Goal: Task Accomplishment & Management: Manage account settings

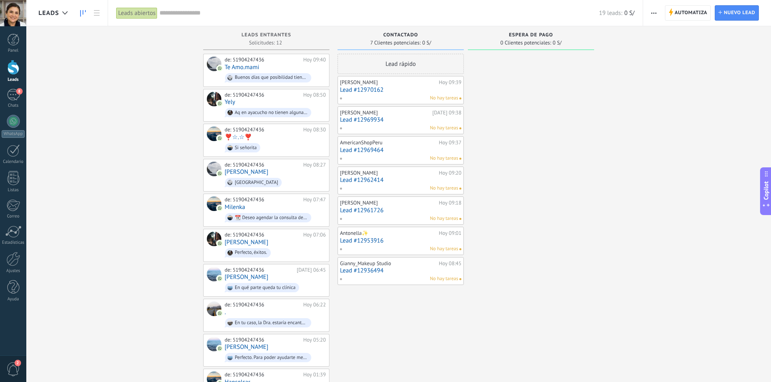
scroll to position [8, 0]
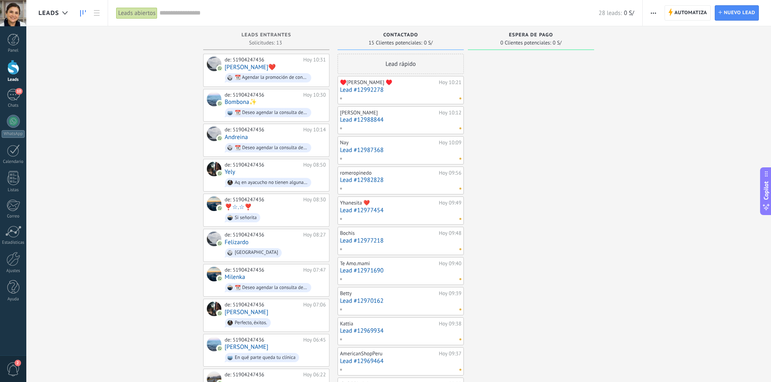
click at [653, 14] on span "button" at bounding box center [653, 12] width 5 height 15
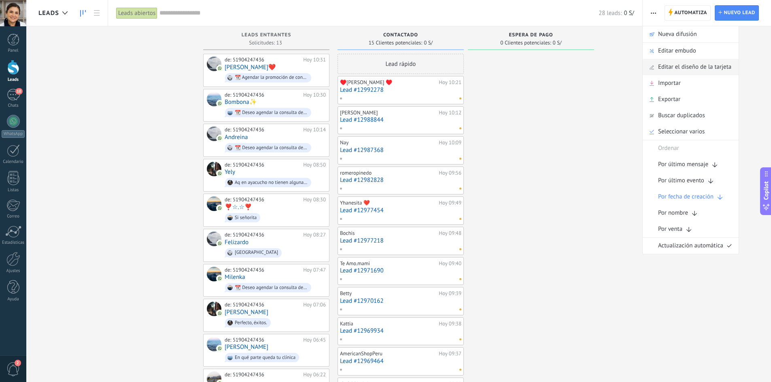
click at [700, 62] on span "Editar el diseño de la tarjeta" at bounding box center [694, 67] width 73 height 16
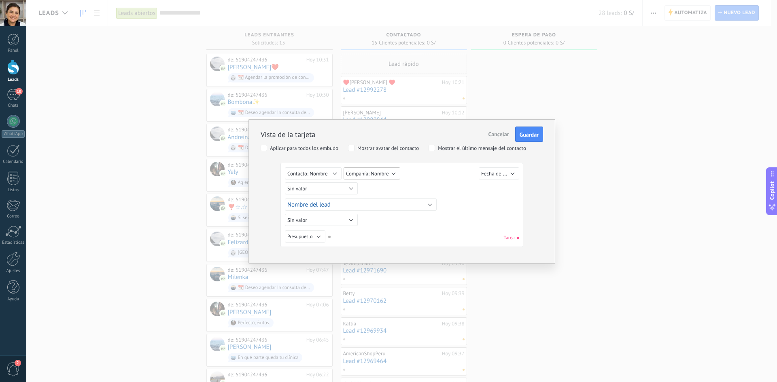
click at [382, 174] on span "Compañía: Nombre" at bounding box center [367, 173] width 43 height 7
click at [391, 221] on span "Compañía: Teléfono" at bounding box center [377, 222] width 80 height 7
click at [526, 138] on span "Guardar" at bounding box center [529, 135] width 19 height 6
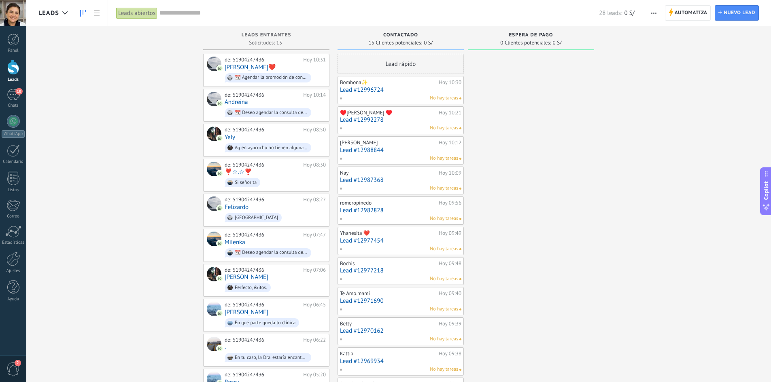
click at [659, 13] on button "button" at bounding box center [654, 12] width 12 height 15
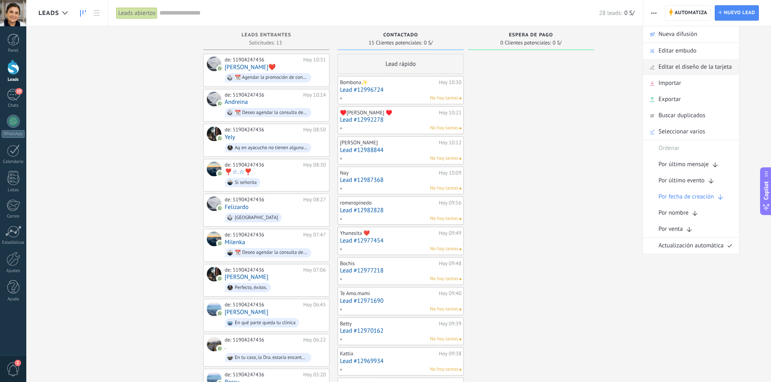
click at [674, 65] on span "Editar el diseño de la tarjeta" at bounding box center [695, 67] width 73 height 16
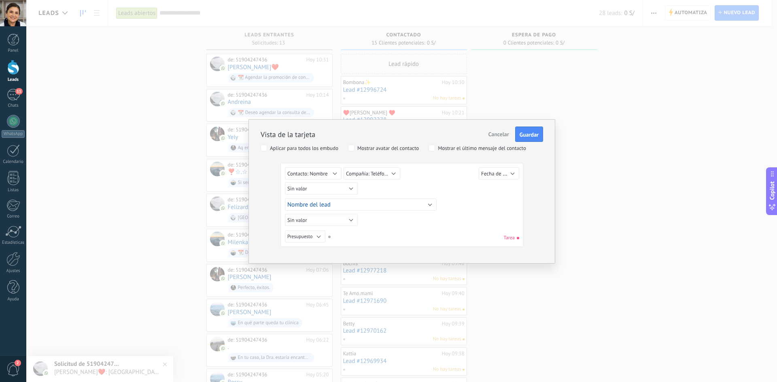
click at [412, 149] on div "Mostrar avatar del contacto" at bounding box center [388, 149] width 62 height 6
click at [413, 149] on div "Mostrar avatar del contacto" at bounding box center [388, 149] width 62 height 6
click at [370, 146] on div "Mostrar avatar del contacto" at bounding box center [388, 149] width 62 height 6
click at [385, 200] on button "Nombre del lead" at bounding box center [391, 205] width 152 height 12
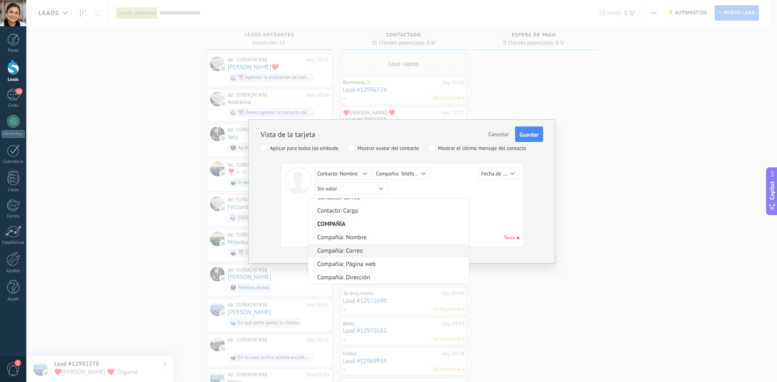
scroll to position [382, 0]
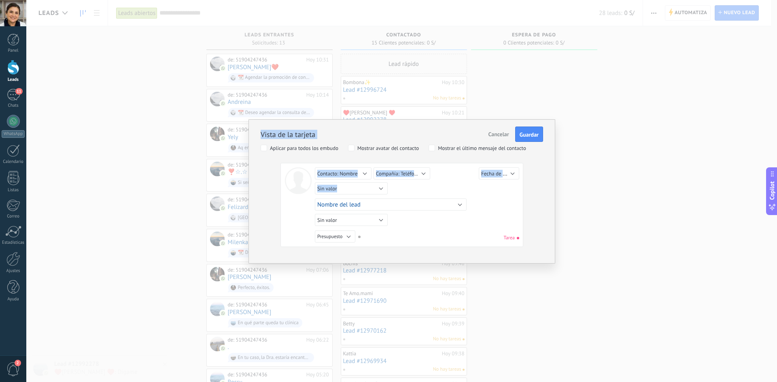
drag, startPoint x: 465, startPoint y: 278, endPoint x: 465, endPoint y: 272, distance: 6.1
click at [465, 272] on div "Vista de la tarjeta Cancelar Guardar Aplicar para todos los embudo Mostrar avat…" at bounding box center [401, 191] width 751 height 382
click at [440, 190] on div "Sin valor Lead ID del Lead Nombre del lead Fecha de Creación Presupuesto Usuari…" at bounding box center [418, 190] width 206 height 15
click at [327, 147] on div "Aplicar para todos los embudo" at bounding box center [304, 149] width 68 height 6
click at [357, 147] on label "Mostrar avatar del contacto" at bounding box center [383, 148] width 71 height 6
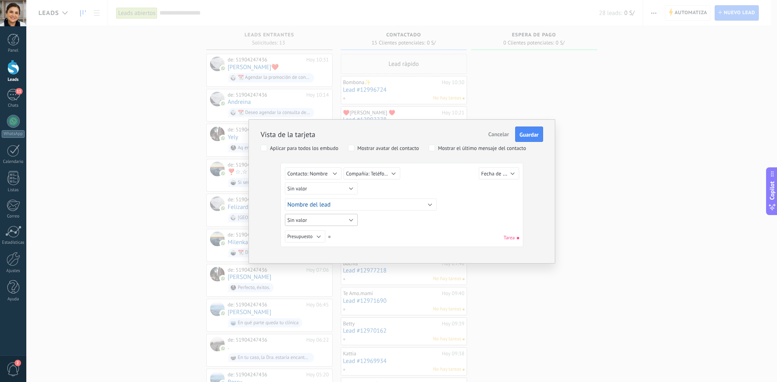
click at [343, 219] on button "Sin valor" at bounding box center [321, 220] width 73 height 12
click at [343, 190] on button "Sin valor" at bounding box center [321, 189] width 73 height 12
click at [378, 177] on button "Compañía: Teléfono" at bounding box center [372, 174] width 57 height 12
click at [432, 181] on div "Sin valor Lead ID del Lead Nombre del lead Fecha de Creación Presupuesto Usuari…" at bounding box center [403, 175] width 236 height 15
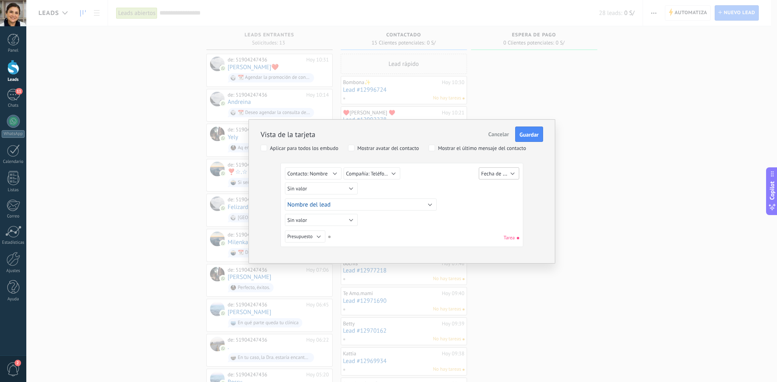
click at [488, 171] on span "Fecha de Creación" at bounding box center [501, 174] width 41 height 8
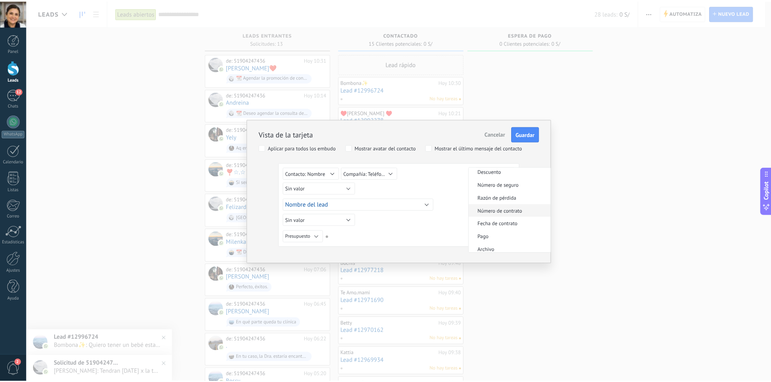
scroll to position [162, 0]
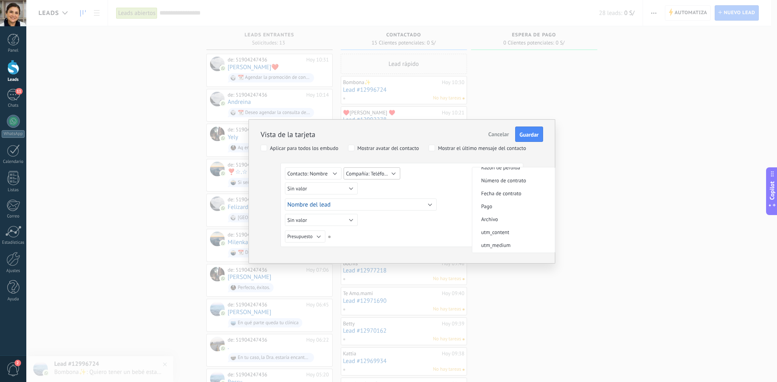
click at [397, 172] on button "Compañía: Teléfono" at bounding box center [372, 174] width 57 height 12
click at [461, 183] on div "Sin valor Lead ID del Lead Nombre del lead Fecha de Creación Presupuesto Usuari…" at bounding box center [403, 190] width 236 height 15
click at [533, 134] on span "Guardar" at bounding box center [529, 135] width 19 height 6
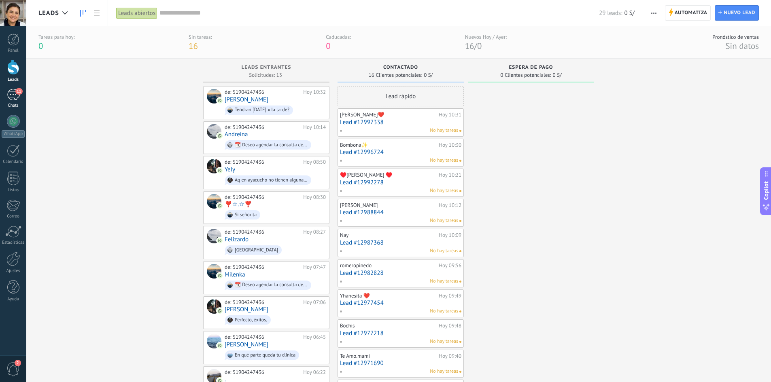
click at [21, 89] on span "11" at bounding box center [18, 91] width 7 height 6
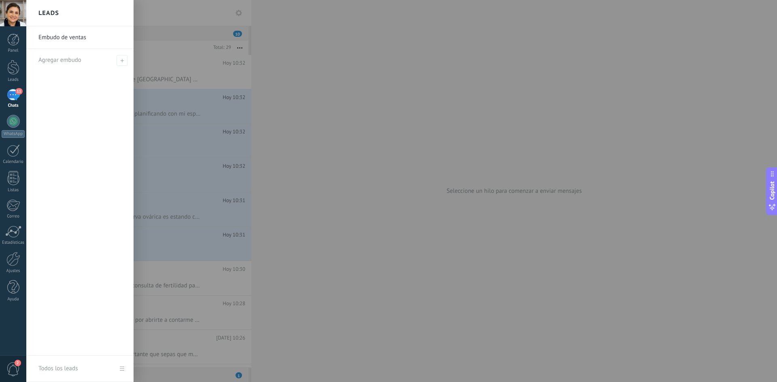
click at [445, 82] on div at bounding box center [414, 191] width 777 height 382
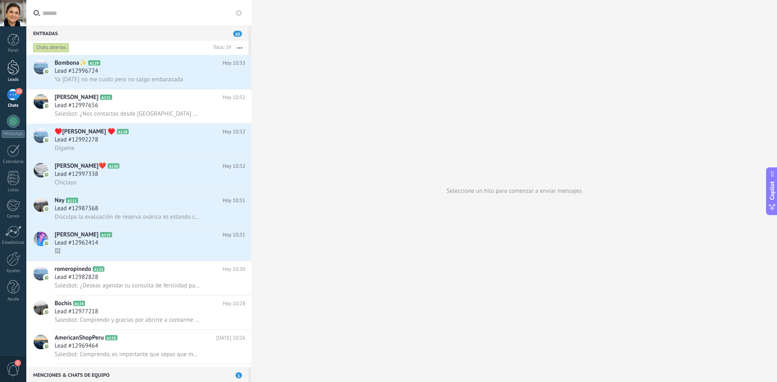
click at [15, 74] on div at bounding box center [13, 67] width 12 height 15
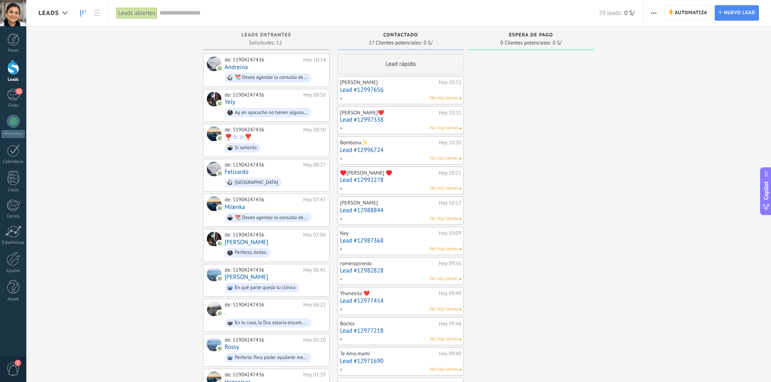
click at [661, 15] on div "Automatiza Nueva difusión Editar embudo Editar el diseño de la tarjeta Importar…" at bounding box center [707, 13] width 128 height 26
click at [659, 13] on button "button" at bounding box center [654, 12] width 12 height 15
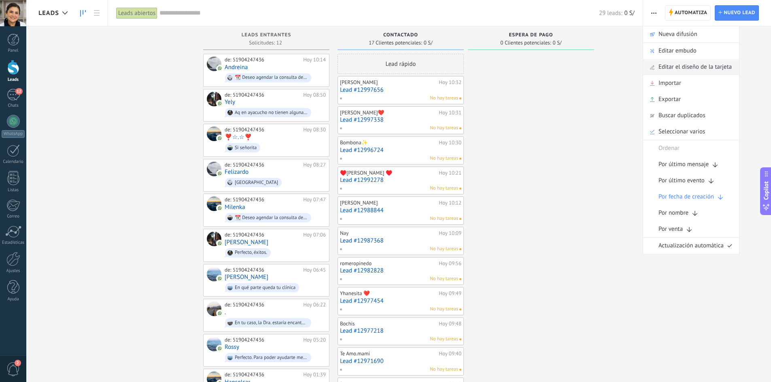
click at [674, 68] on span "Editar el diseño de la tarjeta" at bounding box center [695, 67] width 73 height 16
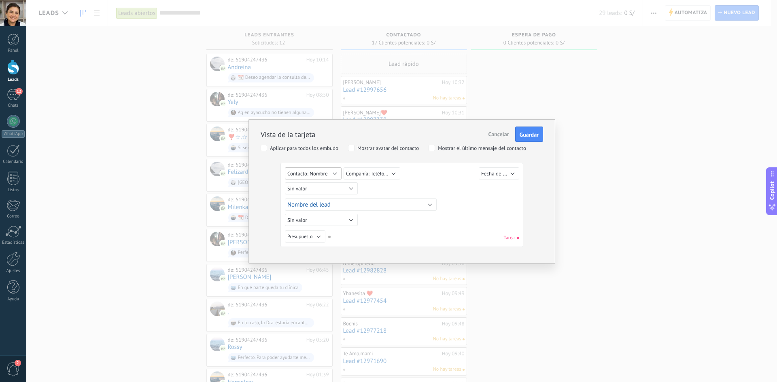
click at [306, 176] on span "Contacto: Nombre" at bounding box center [307, 173] width 40 height 7
click at [326, 220] on span "Contacto: Teléfono" at bounding box center [318, 222] width 80 height 7
click at [366, 175] on span "Compañía: Teléfono" at bounding box center [368, 173] width 44 height 7
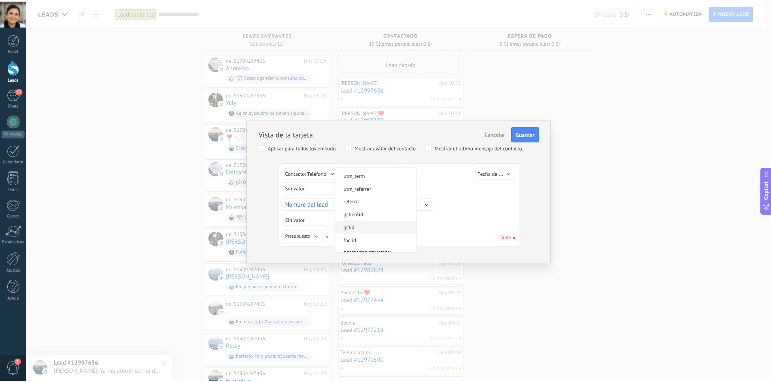
scroll to position [298, 0]
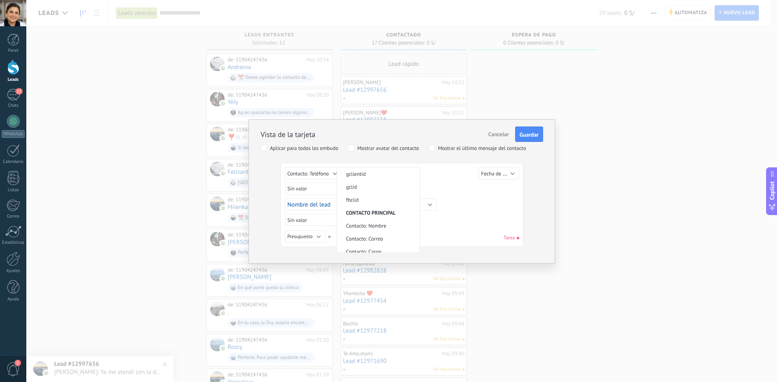
click at [388, 225] on span "Contacto: Nombre" at bounding box center [377, 226] width 80 height 7
click at [532, 132] on span "Guardar" at bounding box center [529, 135] width 19 height 6
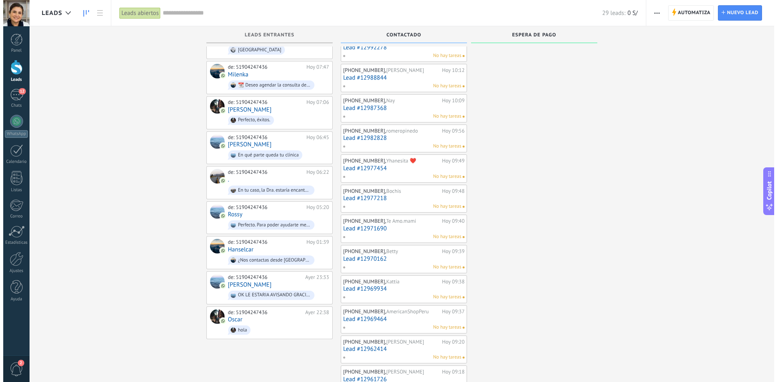
scroll to position [89, 0]
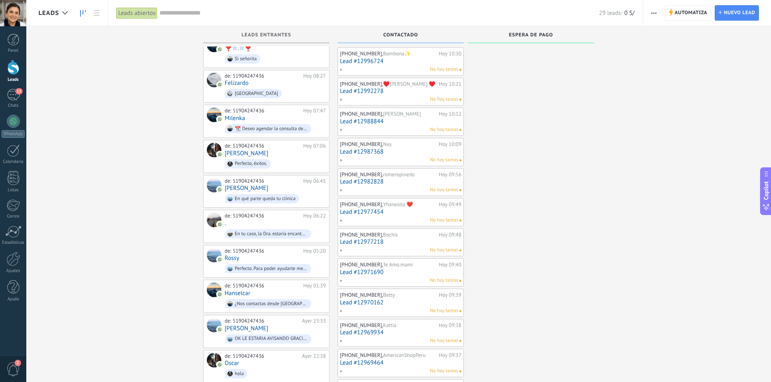
click at [652, 15] on span "button" at bounding box center [653, 12] width 5 height 15
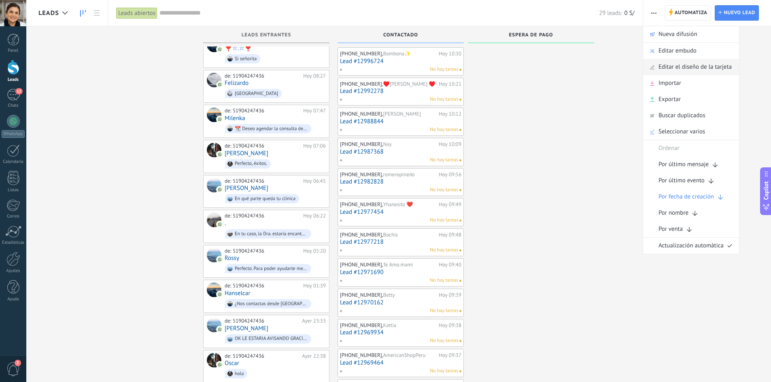
click at [684, 67] on span "Editar el diseño de la tarjeta" at bounding box center [695, 67] width 73 height 16
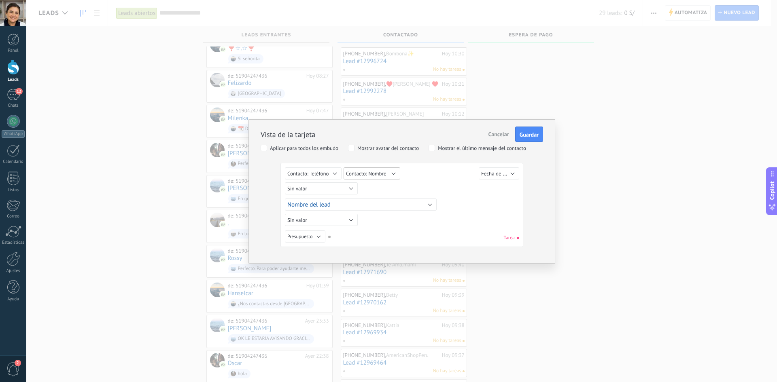
drag, startPoint x: 368, startPoint y: 176, endPoint x: 373, endPoint y: 191, distance: 15.7
click at [373, 191] on div "Sin valor Lead ID del Lead Nombre del lead Fecha de Creación Presupuesto Usuari…" at bounding box center [403, 190] width 236 height 45
click at [345, 190] on button "Sin valor" at bounding box center [321, 189] width 73 height 12
click at [455, 183] on div "Sin valor Lead ID del Lead Nombre del lead Fecha de Creación Presupuesto Usuari…" at bounding box center [403, 190] width 236 height 15
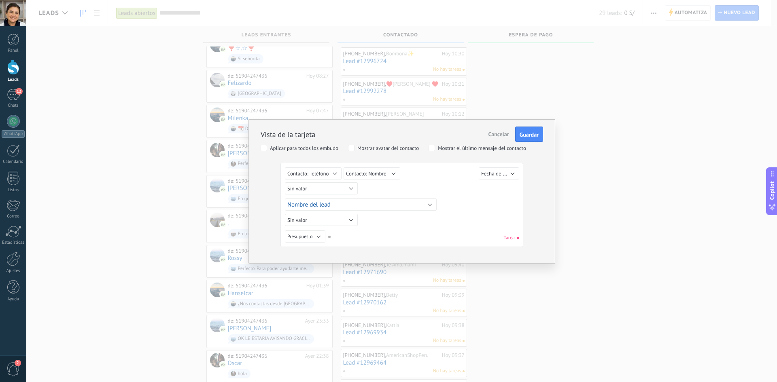
click at [336, 150] on div "Aplicar para todos los embudo" at bounding box center [304, 149] width 68 height 6
click at [372, 177] on button "Contacto: Nombre" at bounding box center [372, 174] width 57 height 12
click at [444, 175] on div "Sin valor Lead ID del Lead Nombre del lead Fecha de Creación Presupuesto Usuari…" at bounding box center [403, 175] width 236 height 15
click at [374, 202] on button "Nombre del lead" at bounding box center [361, 205] width 152 height 12
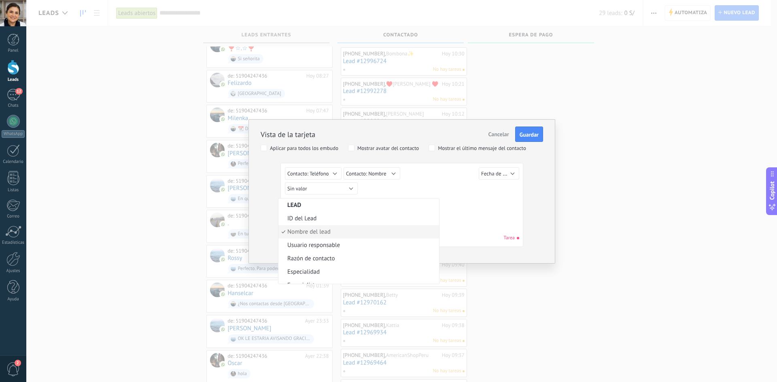
click at [347, 233] on span "Nombre del lead" at bounding box center [357, 232] width 158 height 8
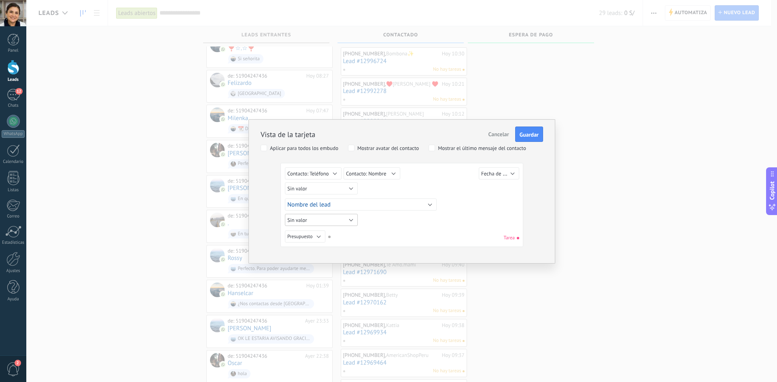
click at [350, 223] on button "Sin valor" at bounding box center [321, 220] width 73 height 12
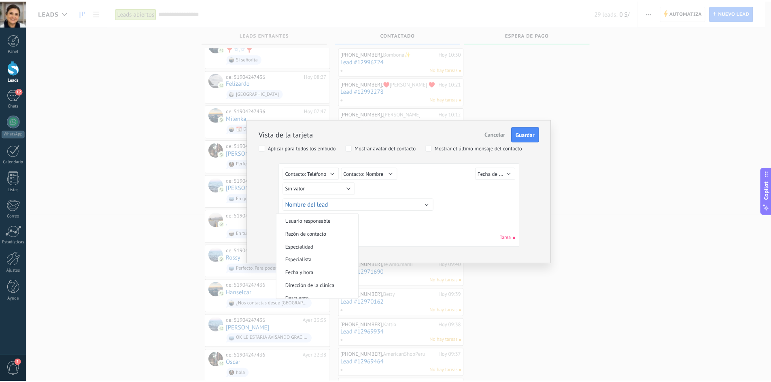
scroll to position [40, 0]
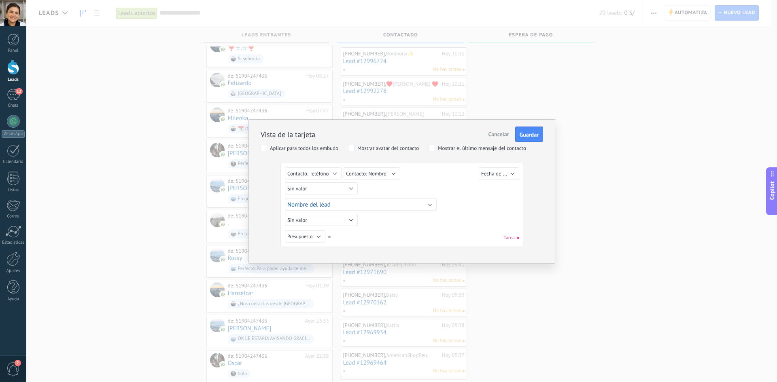
click at [420, 225] on div "Sin valor Lead ID del Lead Nombre del lead Fecha de Creación Presupuesto Usuari…" at bounding box center [402, 207] width 234 height 78
click at [312, 238] on span "Presupuesto" at bounding box center [299, 237] width 25 height 6
click at [417, 237] on div "Sin valor Lead ID del Lead Nombre del lead Fecha de Creación Presupuesto Usuari…" at bounding box center [402, 238] width 234 height 15
click at [525, 132] on span "Guardar" at bounding box center [529, 135] width 19 height 6
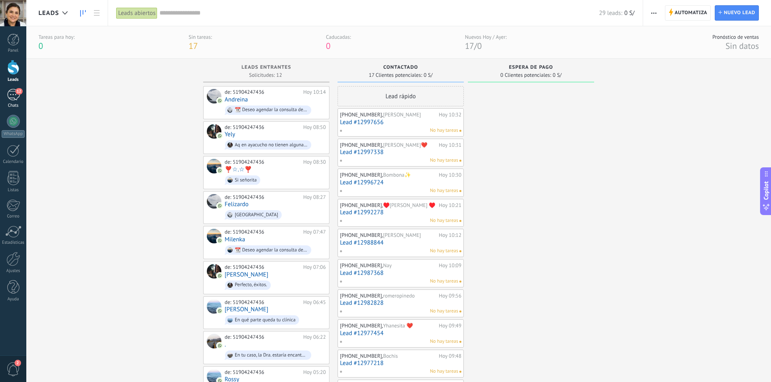
click at [19, 98] on div "12" at bounding box center [13, 95] width 13 height 12
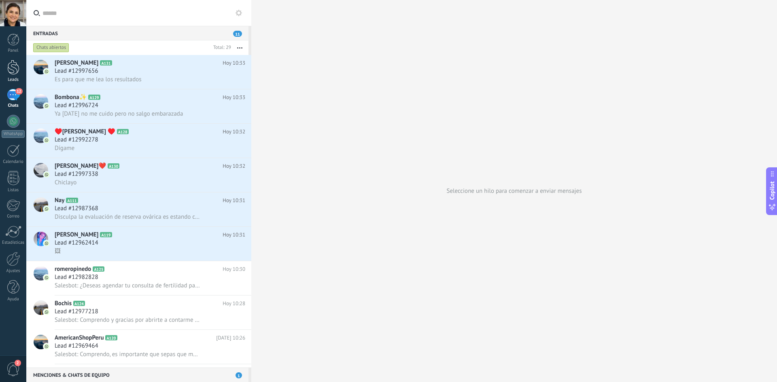
click at [15, 70] on div at bounding box center [13, 67] width 12 height 15
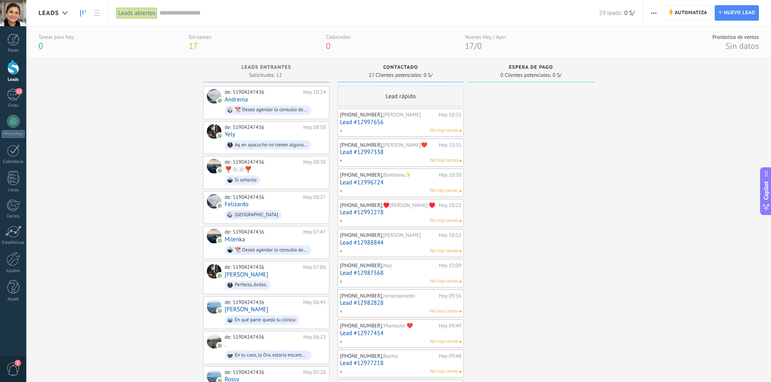
click at [660, 15] on button "button" at bounding box center [654, 12] width 12 height 15
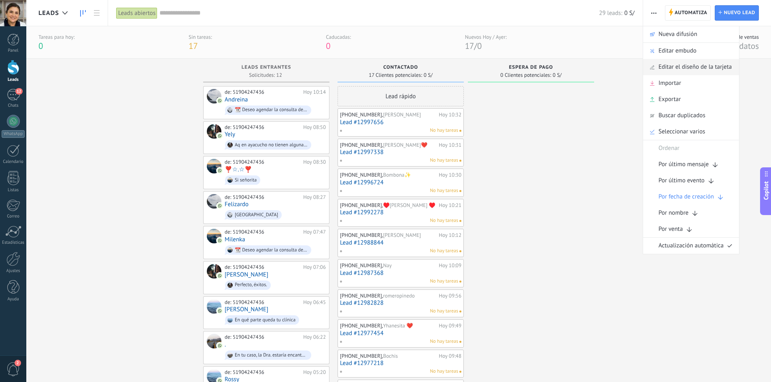
click at [681, 69] on span "Editar el diseño de la tarjeta" at bounding box center [695, 67] width 73 height 16
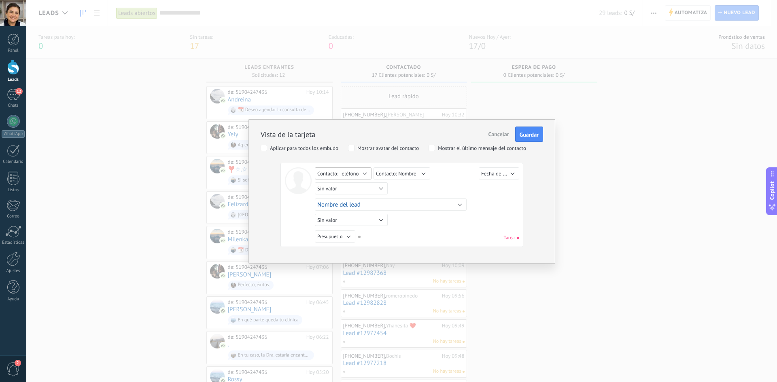
click at [340, 174] on span "Contacto: Teléfono" at bounding box center [338, 173] width 42 height 7
click at [360, 206] on span "Contacto: Teléfono" at bounding box center [348, 209] width 80 height 7
click at [412, 175] on span "Contacto: Nombre" at bounding box center [396, 173] width 40 height 7
click at [463, 186] on div "Sin valor Lead ID del Lead Nombre del lead Fecha de Creación Presupuesto Usuari…" at bounding box center [418, 190] width 206 height 15
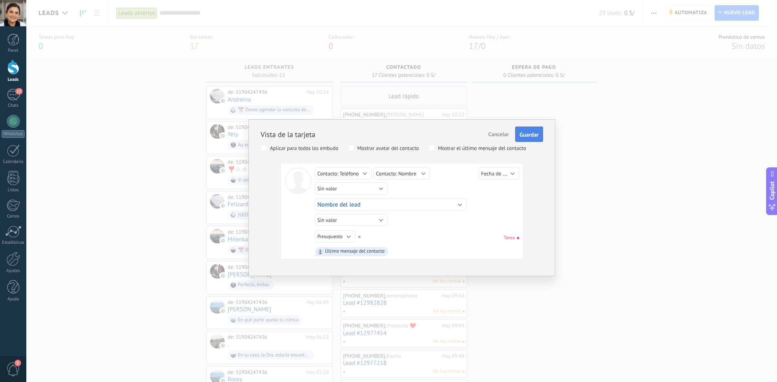
click at [529, 138] on span "Guardar" at bounding box center [529, 135] width 19 height 6
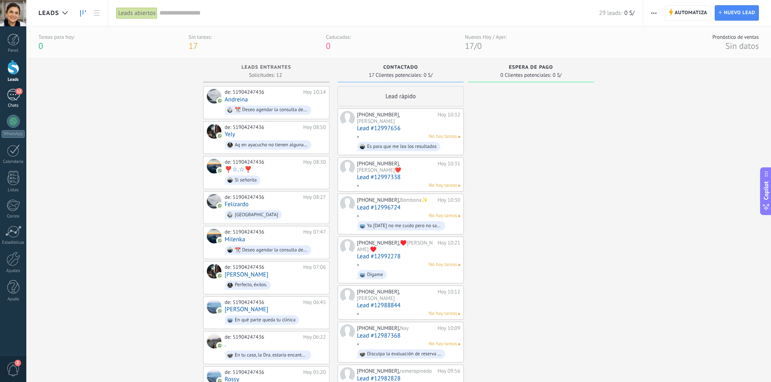
click at [16, 98] on div "12" at bounding box center [13, 95] width 13 height 12
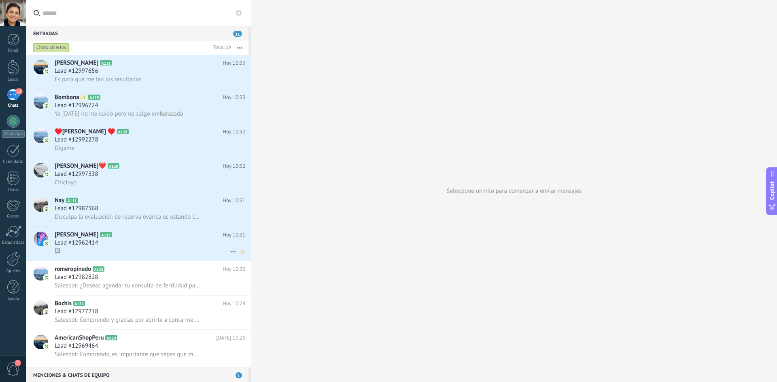
click at [115, 238] on icon at bounding box center [119, 235] width 8 height 8
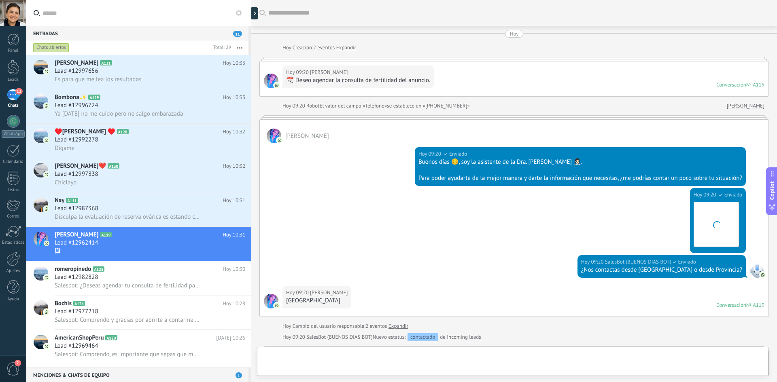
scroll to position [465, 0]
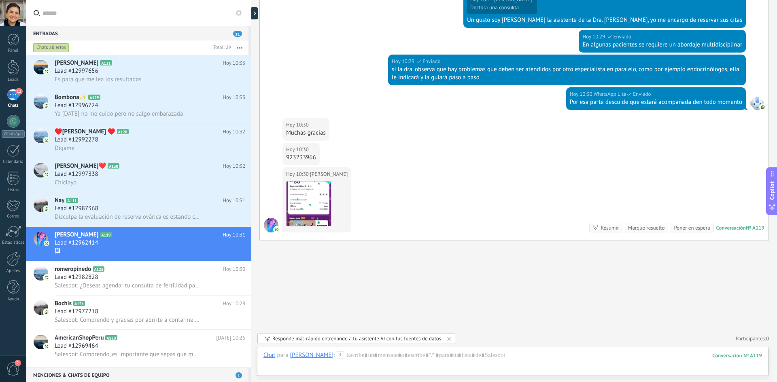
click at [383, 195] on div "Hoy 10:30 Kimberly Pazión Descargar Conversación № A119 Conversación № A119 Res…" at bounding box center [514, 204] width 509 height 73
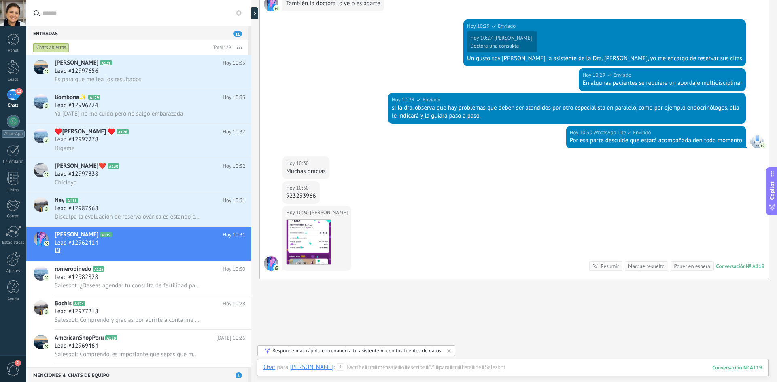
scroll to position [425, 0]
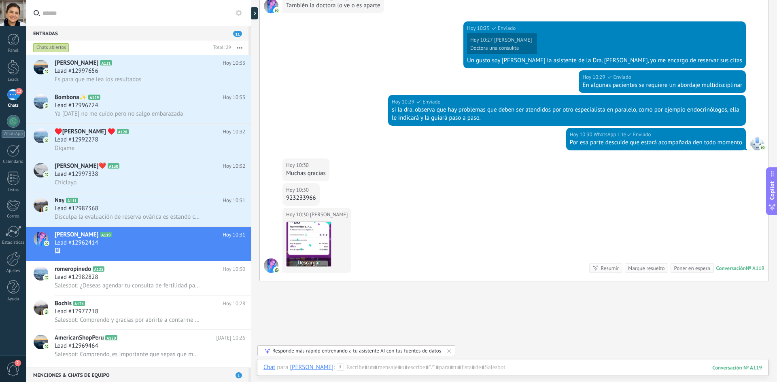
click at [314, 247] on img at bounding box center [309, 244] width 45 height 45
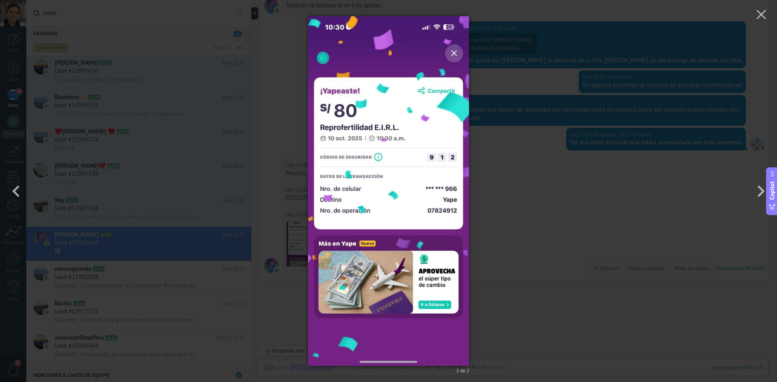
click at [521, 149] on div "2 de 2" at bounding box center [388, 191] width 777 height 382
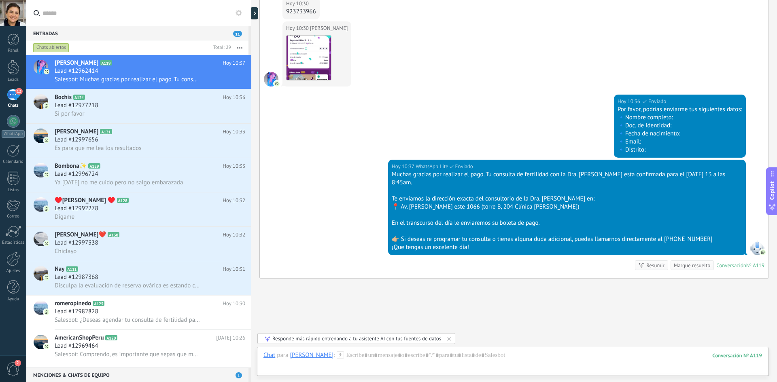
scroll to position [447, 0]
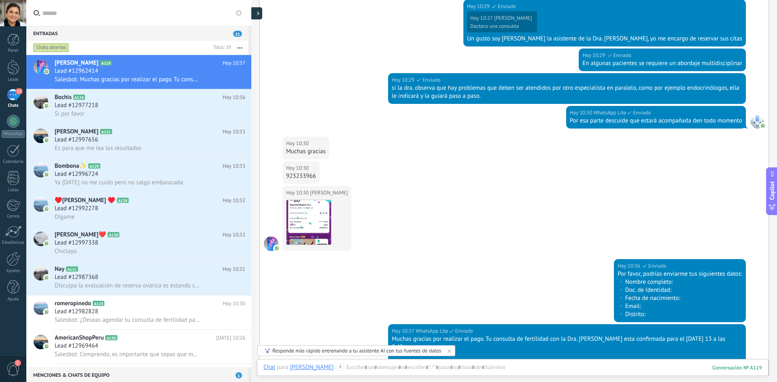
click at [258, 11] on div at bounding box center [256, 13] width 12 height 12
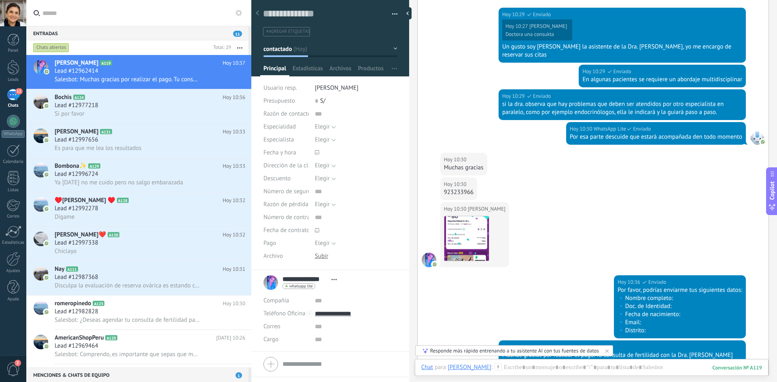
scroll to position [12, 0]
click at [297, 34] on span "#agregar etiquetas" at bounding box center [287, 32] width 43 height 6
click at [299, 49] on button "contactado" at bounding box center [330, 49] width 134 height 15
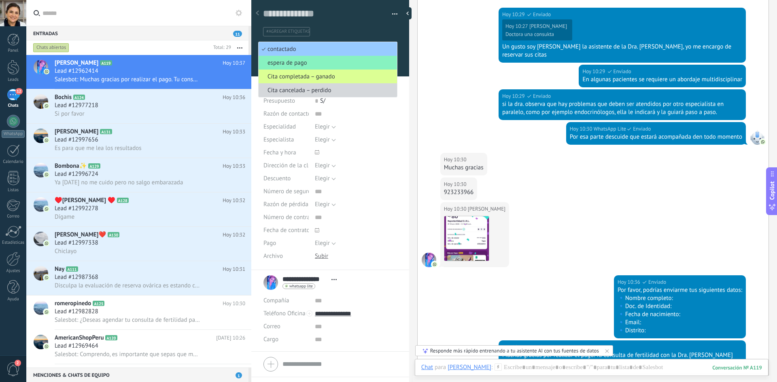
click at [331, 78] on span "Cita completada – ganado" at bounding box center [327, 77] width 136 height 8
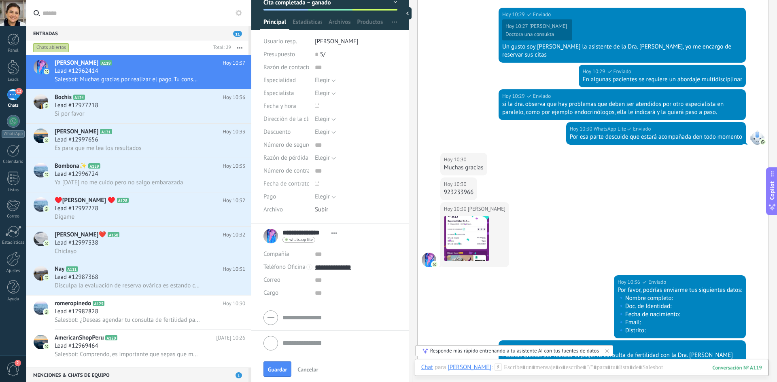
scroll to position [47, 0]
click at [321, 55] on span "S/" at bounding box center [322, 54] width 5 height 8
type input "***"
click at [283, 222] on div "Razón de contacto Especialidad Elegir Diagnóstico Preventiva Quirúrgica Elegir …" at bounding box center [330, 142] width 134 height 163
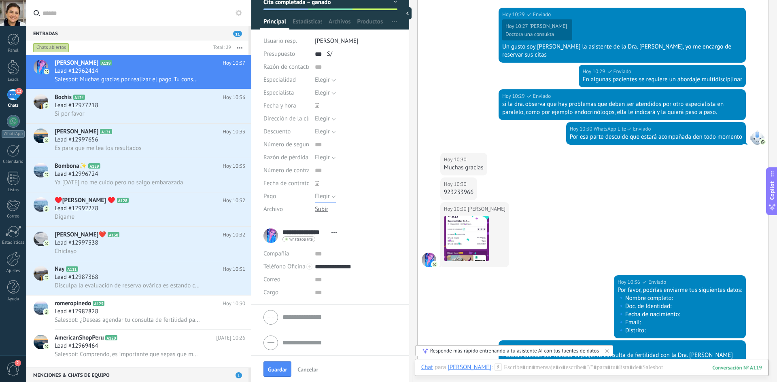
click at [335, 192] on button "Elegir" at bounding box center [325, 196] width 21 height 13
click at [344, 222] on span "Depósito" at bounding box center [348, 225] width 85 height 8
click at [315, 169] on input "text" at bounding box center [356, 170] width 83 height 13
click at [317, 106] on use at bounding box center [317, 105] width 4 height 4
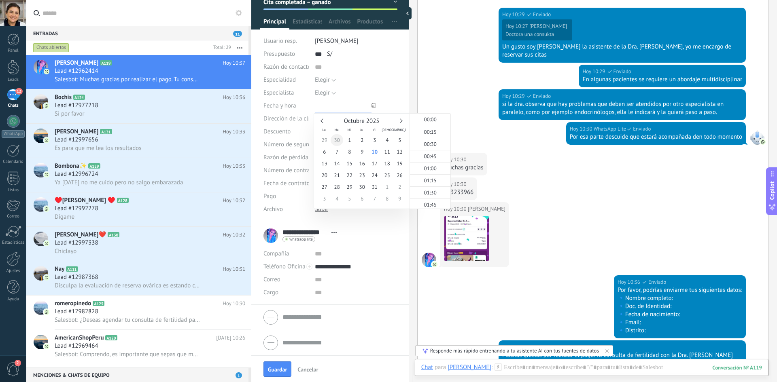
scroll to position [468, 0]
type input "**********"
click at [378, 151] on span "10" at bounding box center [374, 152] width 13 height 12
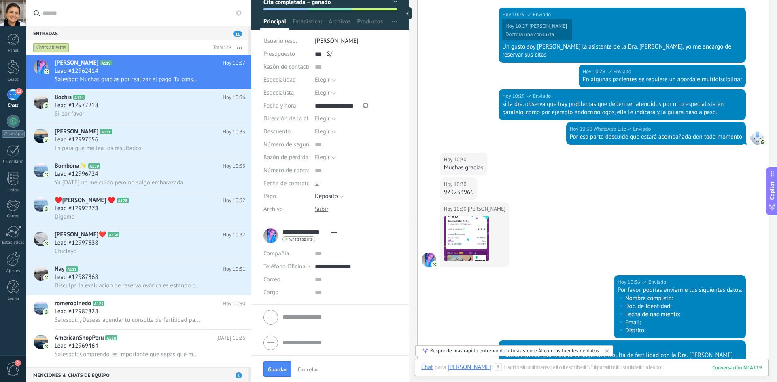
click at [280, 100] on div "Fecha y hora" at bounding box center [285, 106] width 45 height 13
click at [327, 93] on span "Elegir" at bounding box center [322, 93] width 15 height 8
click at [323, 79] on span "Elegir" at bounding box center [322, 80] width 15 height 8
click at [346, 91] on span "Diagnóstico" at bounding box center [348, 94] width 85 height 8
click at [317, 68] on input "text" at bounding box center [356, 67] width 83 height 13
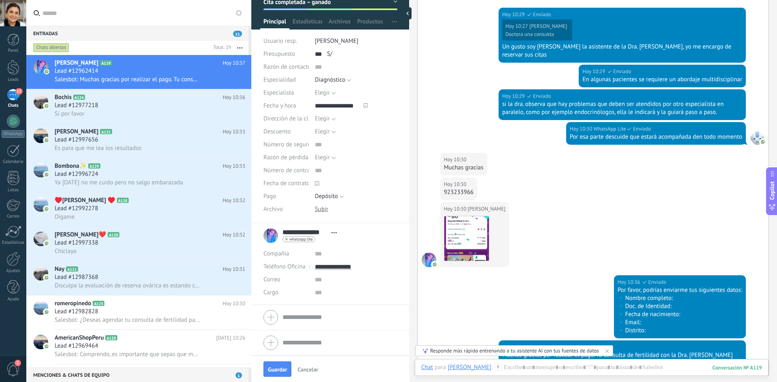
click at [302, 320] on form "Compañía Teléfono Oficina Ofic. directo Celular Fax Casa Otro Teléfono Oficina …" at bounding box center [330, 318] width 134 height 20
drag, startPoint x: 333, startPoint y: 234, endPoint x: 288, endPoint y: 229, distance: 45.1
click at [288, 229] on div "**********" at bounding box center [330, 236] width 134 height 20
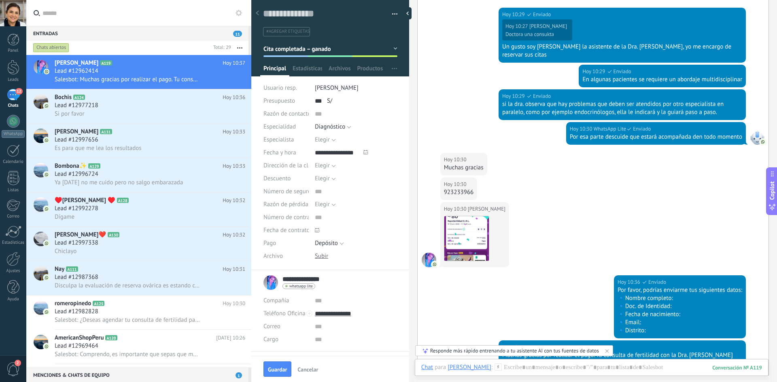
drag, startPoint x: 327, startPoint y: 279, endPoint x: 283, endPoint y: 274, distance: 44.0
click at [283, 274] on div "**********" at bounding box center [330, 283] width 134 height 20
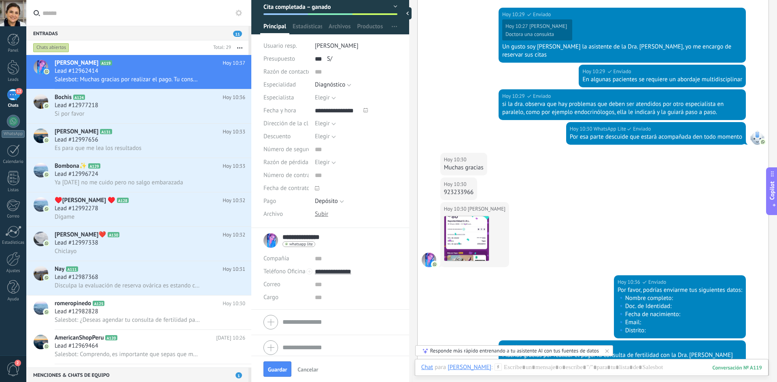
scroll to position [47, 0]
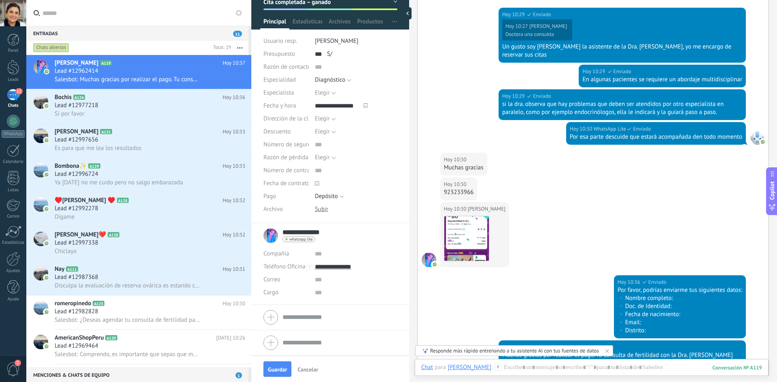
click at [317, 319] on form "Compañía Teléfono Oficina Ofic. directo Celular Fax Casa Otro Teléfono Oficina …" at bounding box center [330, 318] width 134 height 20
paste input "**********"
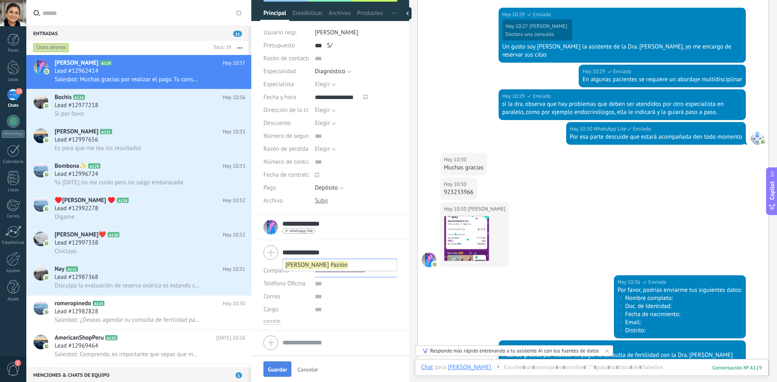
type input "**********"
click at [282, 368] on span "Guardar" at bounding box center [277, 370] width 19 height 6
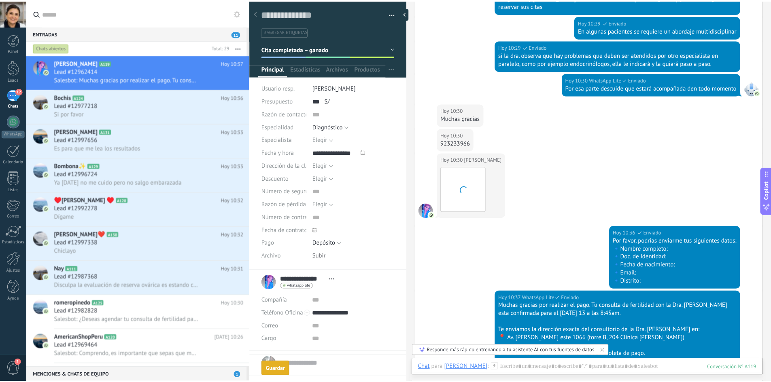
scroll to position [718, 0]
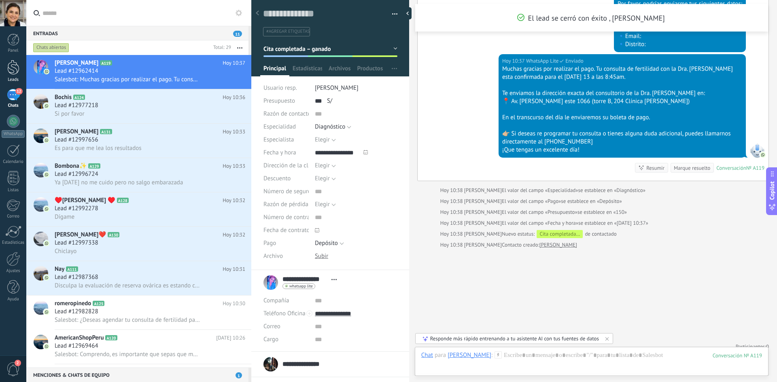
click at [15, 66] on div at bounding box center [13, 67] width 12 height 15
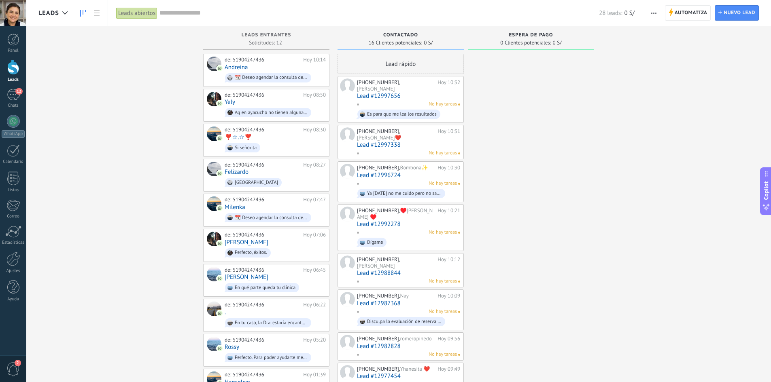
click at [634, 40] on div "Leads Entrantes Solicitudes: 12 0 0 0 12 0 0 0 12 de: 51904247436 Hoy 10:14 And…" at bounding box center [404, 357] width 733 height 663
click at [654, 13] on use "button" at bounding box center [653, 13] width 5 height 1
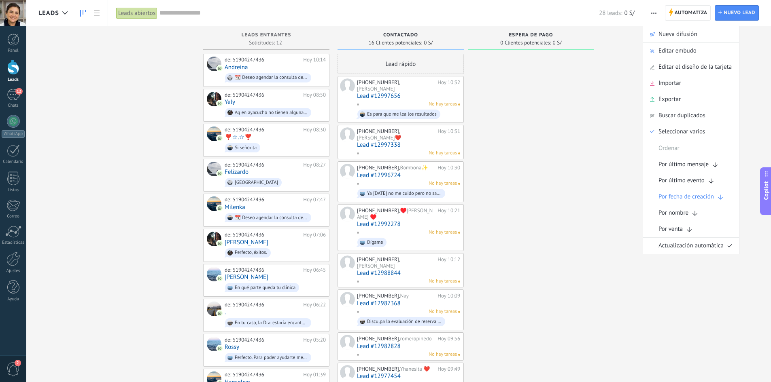
click at [764, 184] on span "Copilot" at bounding box center [766, 190] width 8 height 19
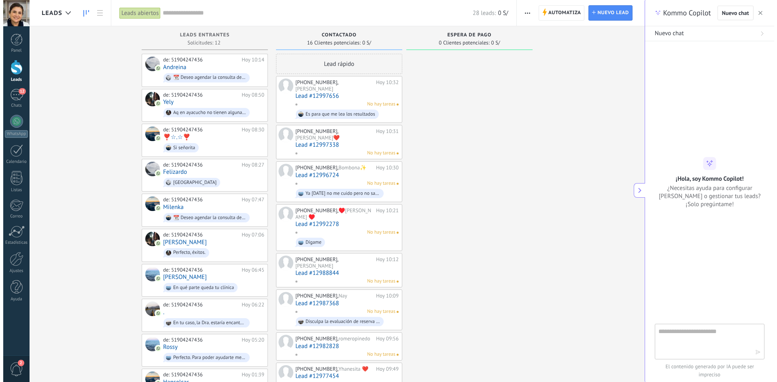
scroll to position [12, 0]
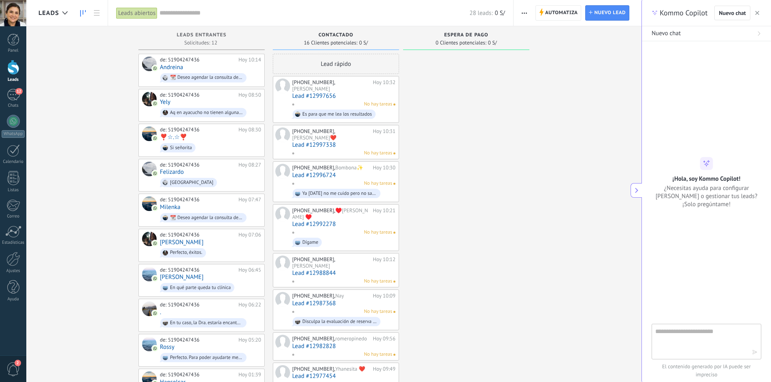
click at [756, 14] on icon "button" at bounding box center [757, 13] width 4 height 4
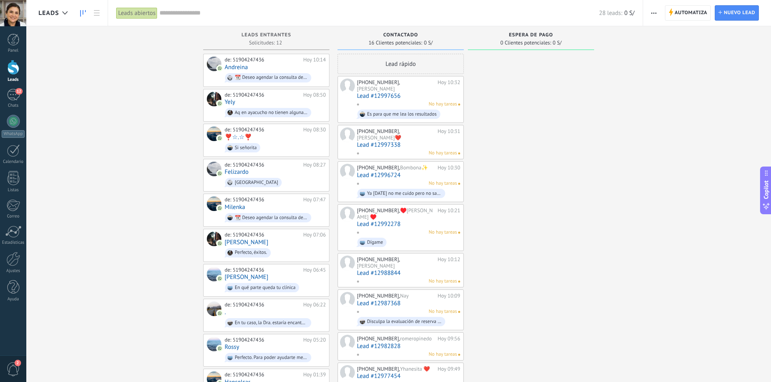
click at [553, 38] on div "espera de pago" at bounding box center [531, 35] width 118 height 7
click at [91, 13] on link at bounding box center [97, 13] width 14 height 16
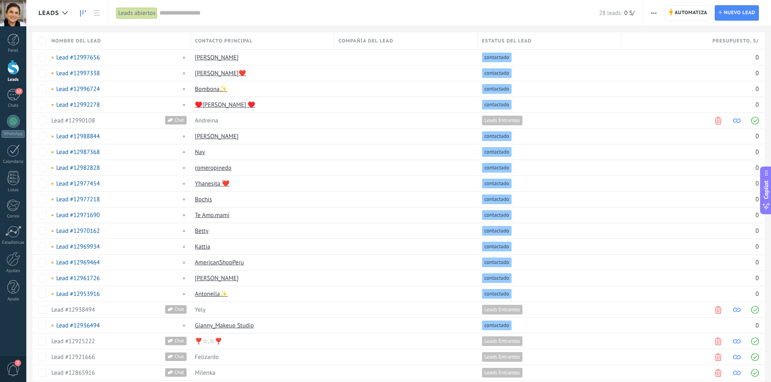
click at [83, 17] on link at bounding box center [83, 13] width 14 height 16
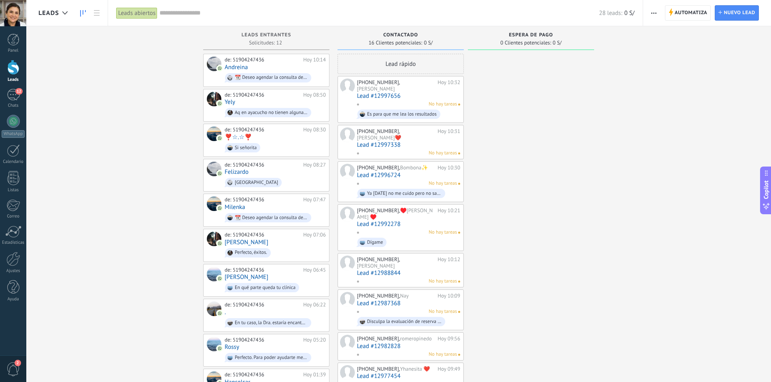
click at [145, 16] on div "Leads abiertos" at bounding box center [136, 13] width 41 height 12
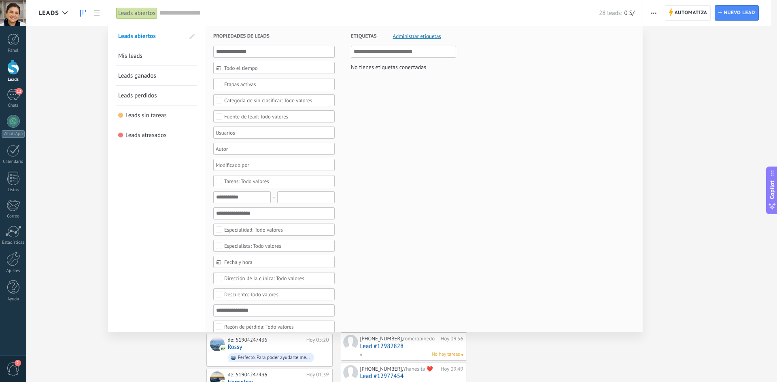
click at [155, 71] on link "Leads ganados" at bounding box center [156, 75] width 76 height 19
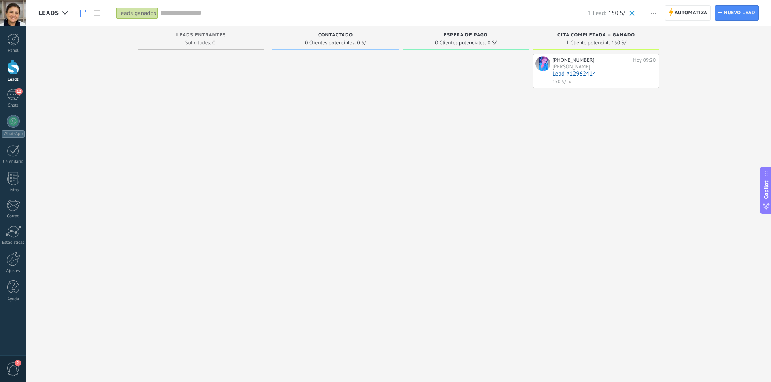
click at [148, 17] on div "Leads ganados" at bounding box center [137, 13] width 42 height 12
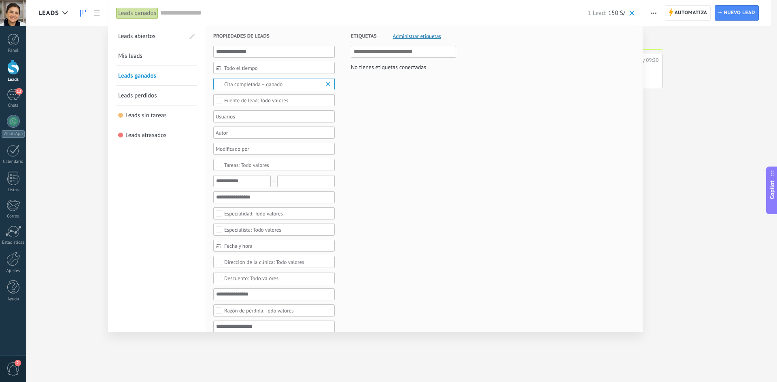
click at [140, 54] on span "Mis leads" at bounding box center [130, 56] width 24 height 8
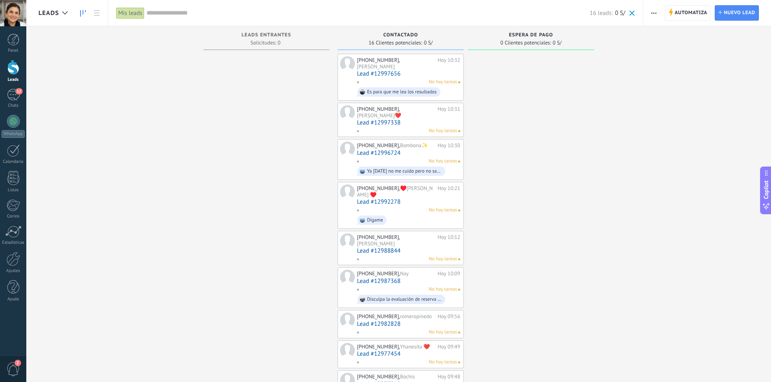
click at [127, 14] on div "Mis leads" at bounding box center [130, 13] width 28 height 12
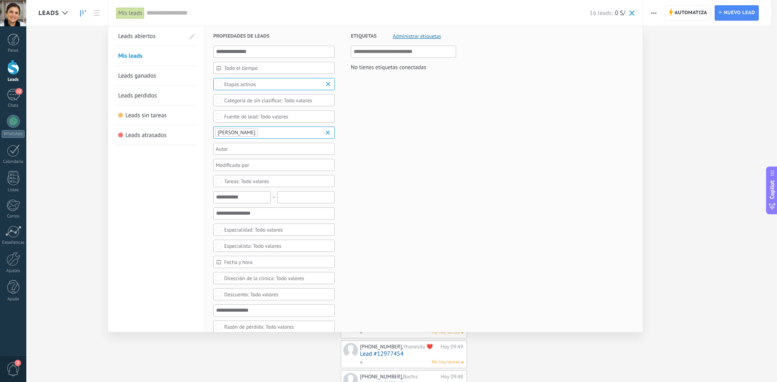
click at [149, 36] on span "Leads abiertos" at bounding box center [136, 36] width 37 height 8
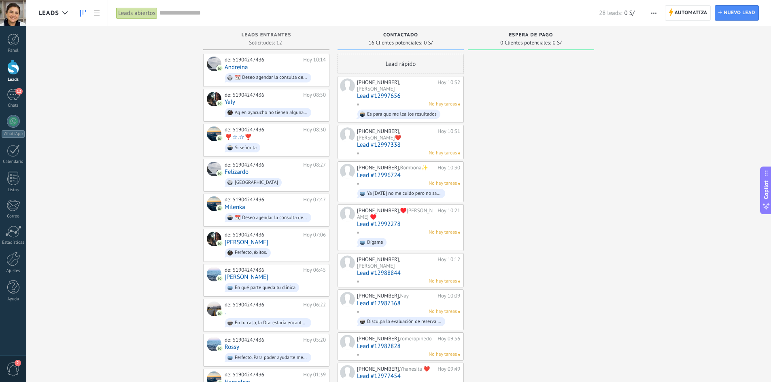
click at [140, 12] on div "Leads abiertos" at bounding box center [136, 13] width 41 height 12
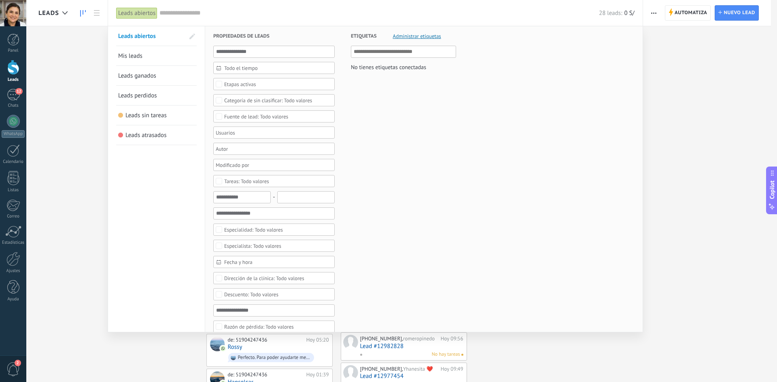
click at [140, 76] on span "Leads ganados" at bounding box center [137, 76] width 38 height 8
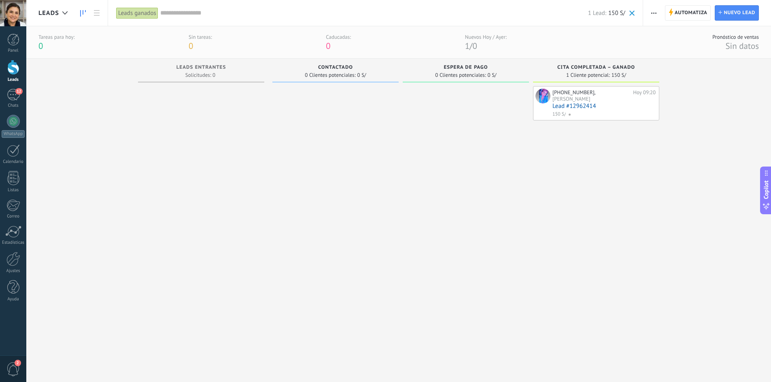
click at [87, 13] on link at bounding box center [83, 13] width 14 height 16
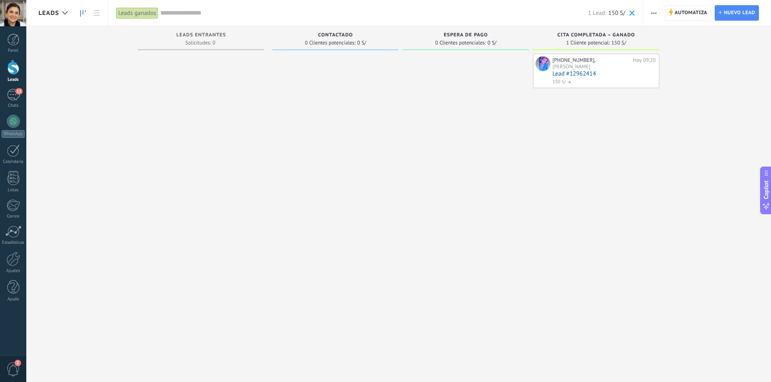
click at [85, 17] on link at bounding box center [83, 13] width 14 height 16
click at [130, 15] on div "Leads ganados" at bounding box center [137, 13] width 42 height 12
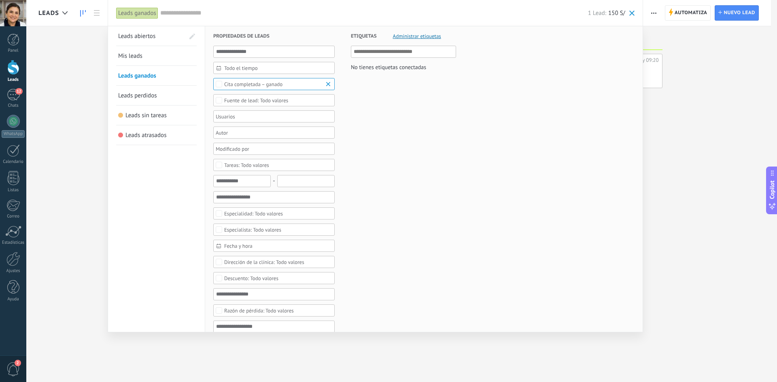
click at [147, 43] on link "Leads abiertos" at bounding box center [151, 35] width 66 height 19
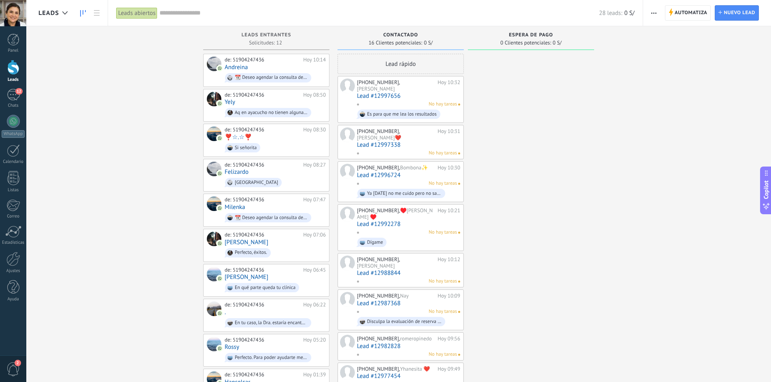
click at [151, 14] on div "Leads abiertos" at bounding box center [136, 13] width 41 height 12
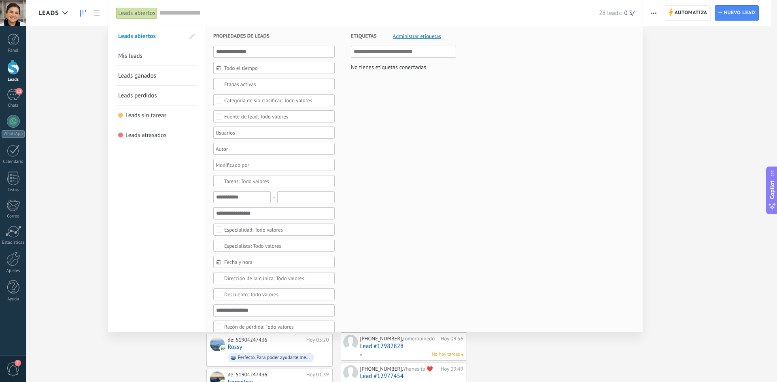
click at [265, 35] on span "Propiedades de leads" at bounding box center [241, 36] width 56 height 20
click at [256, 51] on input "text" at bounding box center [273, 52] width 121 height 12
click at [257, 89] on div "Etapas activas" at bounding box center [273, 84] width 121 height 12
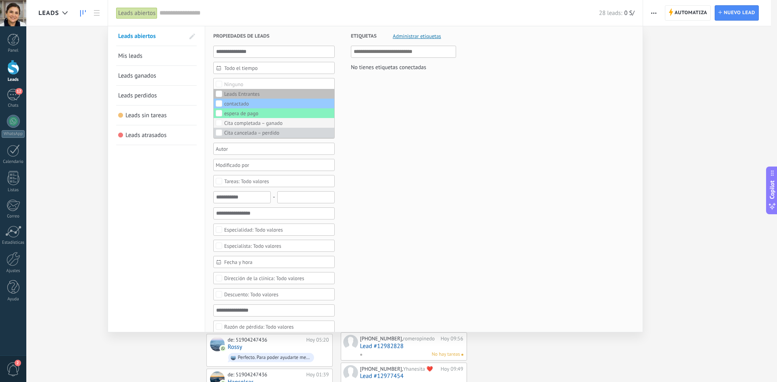
click at [263, 123] on div "Cita completada – ganado" at bounding box center [253, 124] width 58 height 6
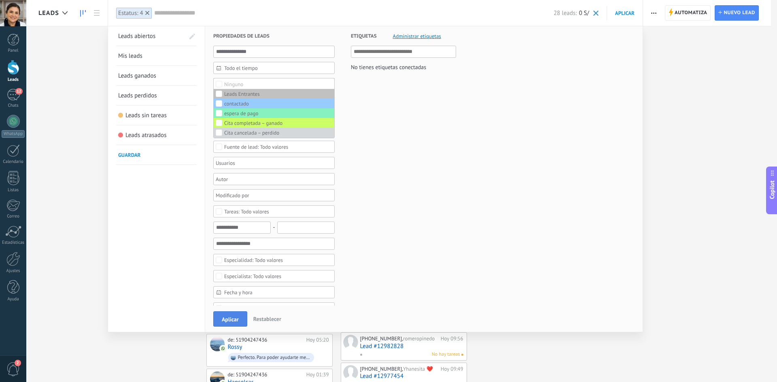
click at [235, 317] on span "Aplicar" at bounding box center [230, 320] width 17 height 6
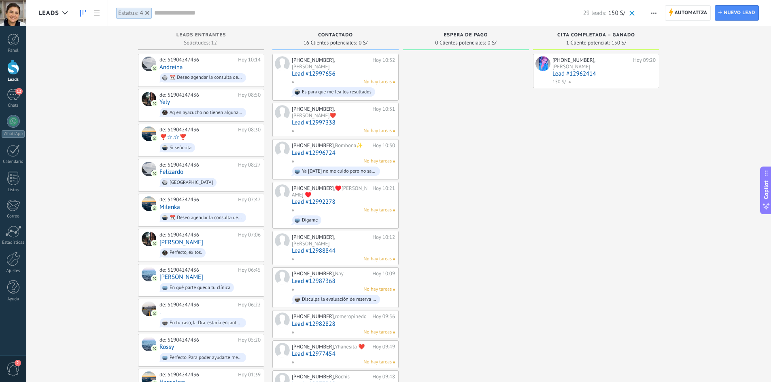
click at [612, 70] on link "Lead #12962414" at bounding box center [603, 73] width 103 height 7
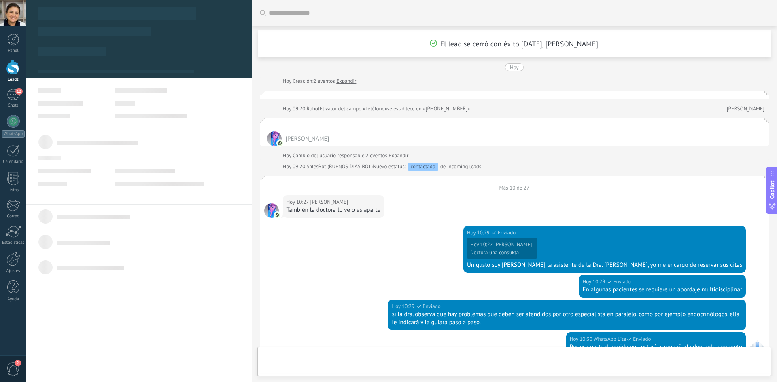
type textarea "**********"
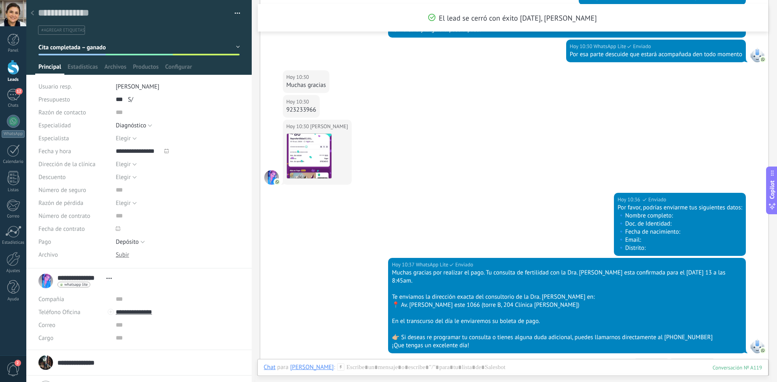
scroll to position [628, 0]
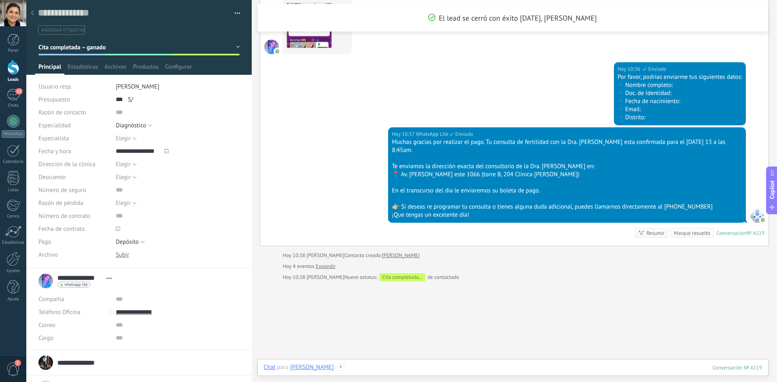
click at [363, 369] on div at bounding box center [513, 376] width 499 height 24
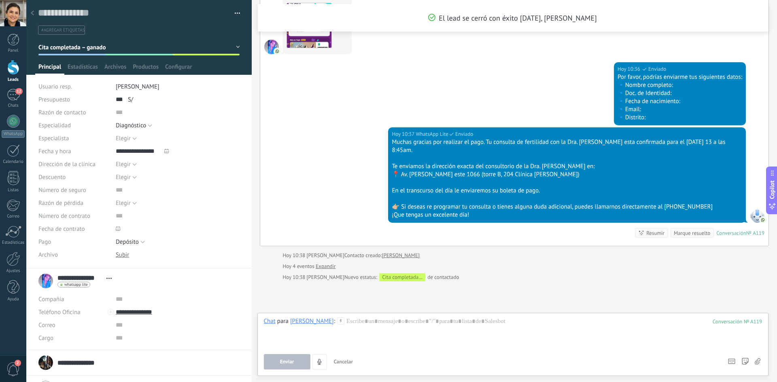
click at [339, 323] on icon at bounding box center [340, 321] width 7 height 7
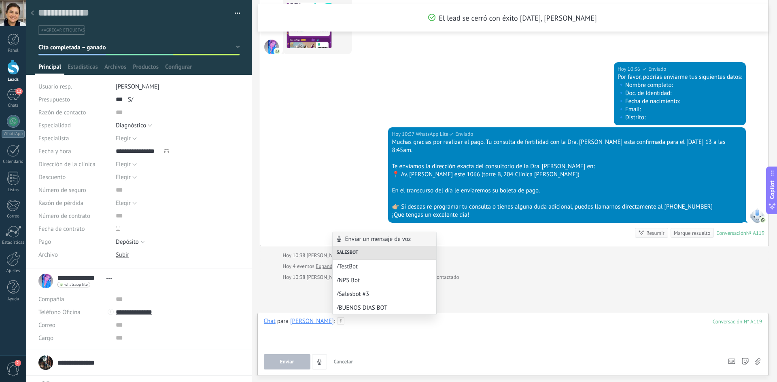
click at [519, 347] on div at bounding box center [513, 333] width 499 height 31
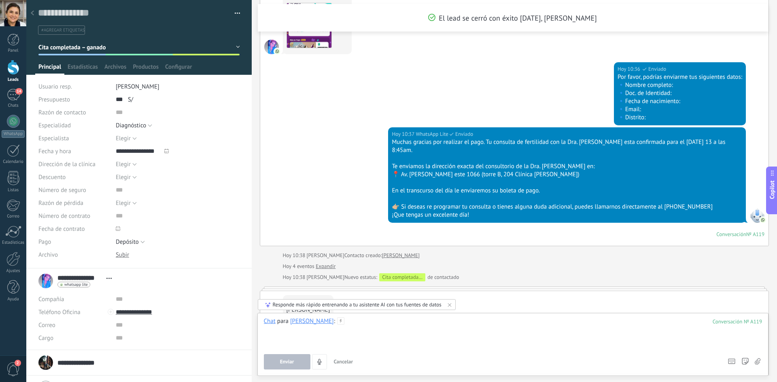
scroll to position [681, 0]
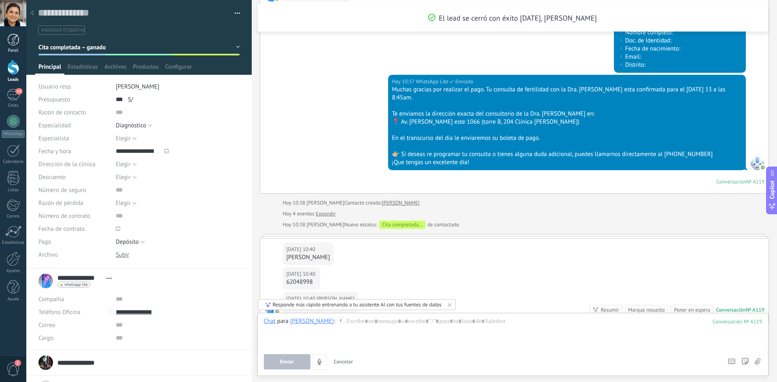
click at [21, 37] on link "Panel" at bounding box center [13, 44] width 26 height 20
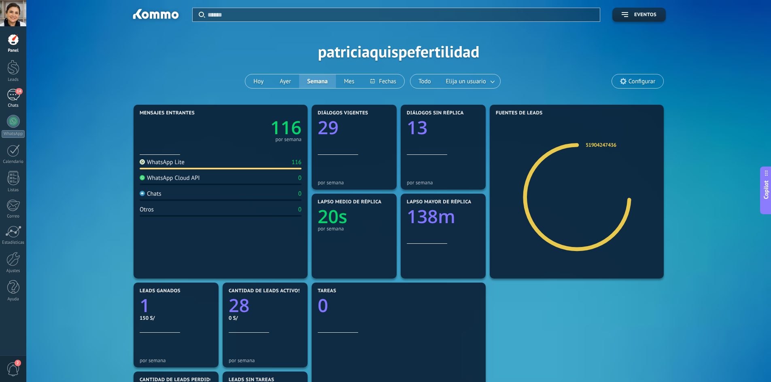
click at [11, 94] on div "14" at bounding box center [13, 95] width 13 height 12
